Goal: Navigation & Orientation: Find specific page/section

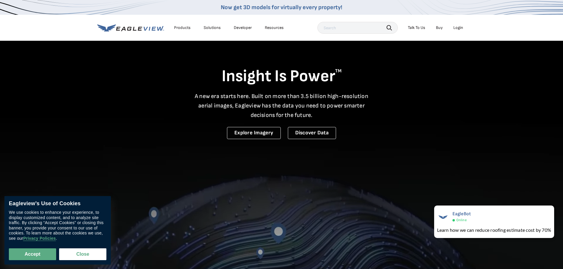
click at [461, 26] on div "Login" at bounding box center [458, 27] width 10 height 5
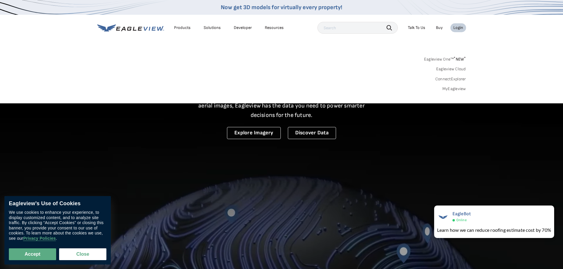
click at [451, 68] on link "Eagleview Cloud" at bounding box center [451, 68] width 30 height 5
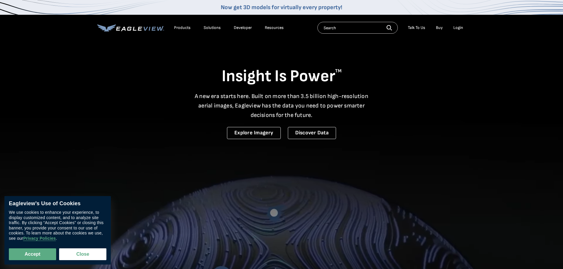
click at [187, 27] on div "Products" at bounding box center [182, 27] width 17 height 5
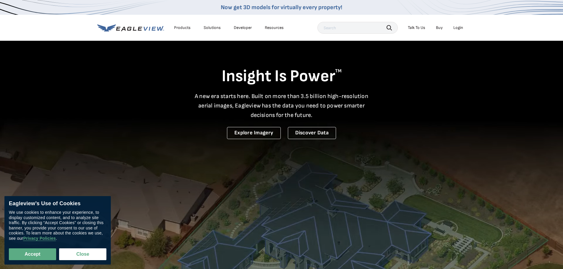
click at [226, 225] on video at bounding box center [281, 194] width 563 height 389
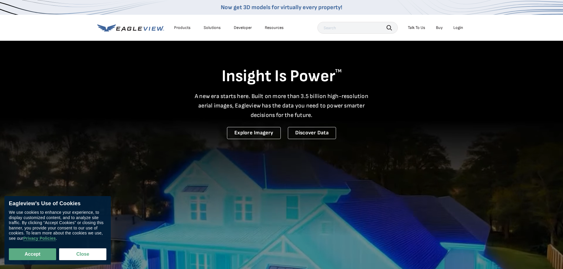
click at [519, 99] on video at bounding box center [281, 194] width 563 height 389
